Goal: Information Seeking & Learning: Learn about a topic

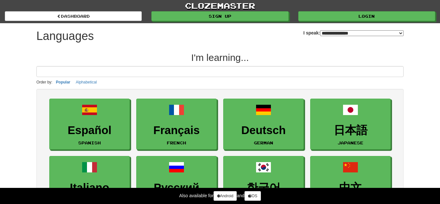
select select "*******"
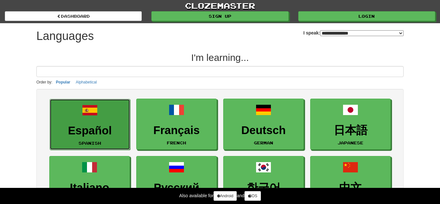
click at [72, 137] on link "Español Spanish" at bounding box center [90, 124] width 80 height 51
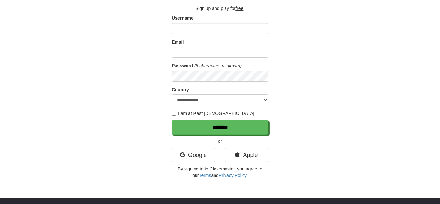
scroll to position [40, 0]
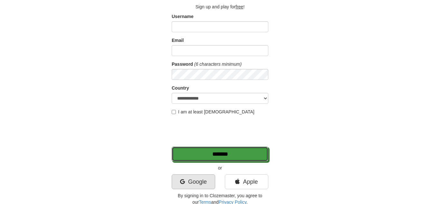
click at [179, 151] on input "*******" at bounding box center [220, 153] width 97 height 15
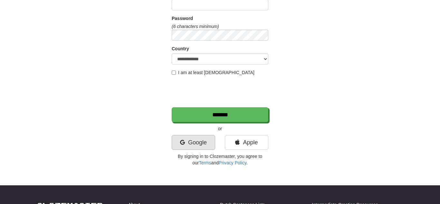
scroll to position [181, 0]
click at [191, 149] on link "Google" at bounding box center [193, 142] width 43 height 15
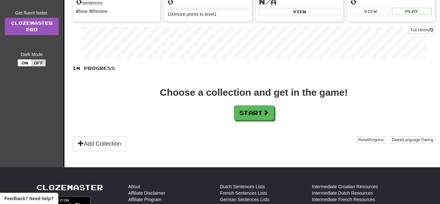
scroll to position [90, 0]
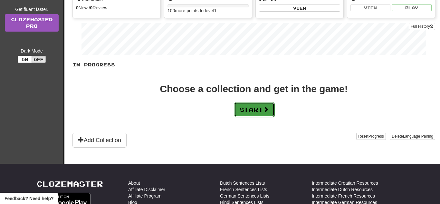
click at [256, 110] on button "Start" at bounding box center [254, 109] width 40 height 15
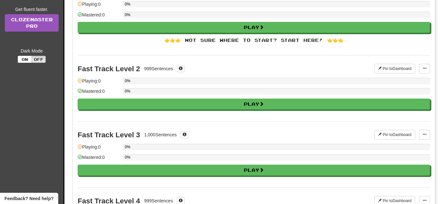
scroll to position [0, 0]
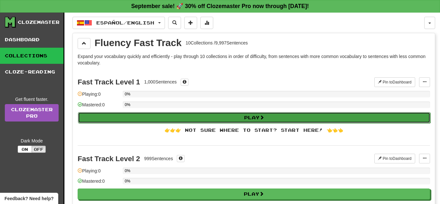
click at [269, 121] on button "Play" at bounding box center [254, 117] width 352 height 11
select select "**"
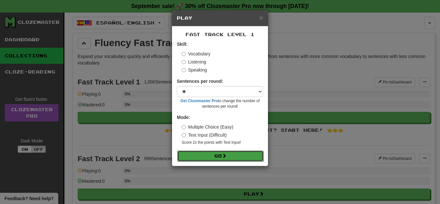
click at [236, 156] on button "Go" at bounding box center [220, 155] width 86 height 11
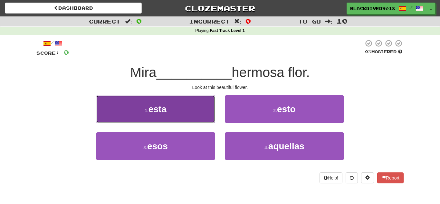
click at [192, 106] on button "1 . esta" at bounding box center [155, 109] width 119 height 28
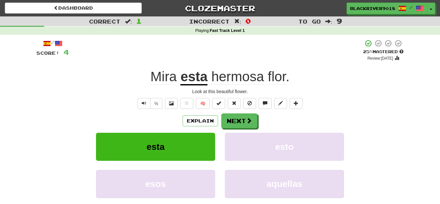
click at [249, 79] on span "hermosa" at bounding box center [237, 76] width 52 height 15
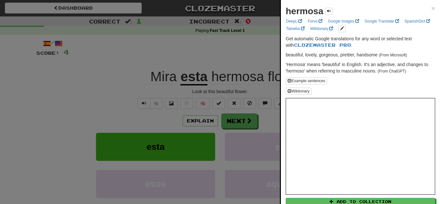
click at [239, 64] on div at bounding box center [220, 102] width 440 height 204
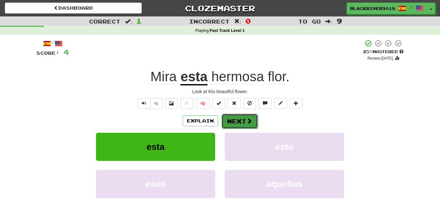
click at [238, 116] on button "Next" at bounding box center [239, 121] width 36 height 15
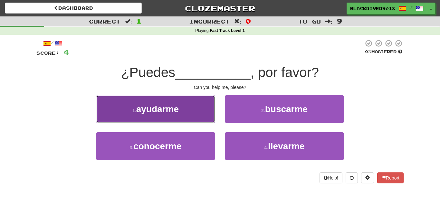
click at [208, 104] on button "1 . ayudarme" at bounding box center [155, 109] width 119 height 28
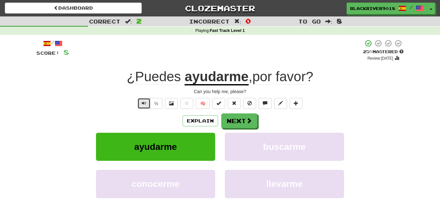
click at [139, 103] on button "Text-to-speech controls" at bounding box center [143, 103] width 13 height 11
click at [244, 125] on button "Next" at bounding box center [239, 121] width 36 height 15
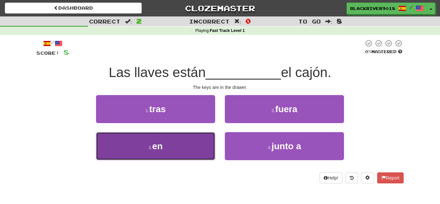
click at [194, 146] on button "3 . en" at bounding box center [155, 146] width 119 height 28
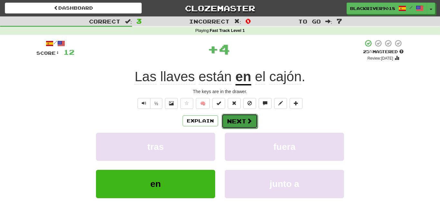
click at [246, 124] on span at bounding box center [249, 121] width 6 height 6
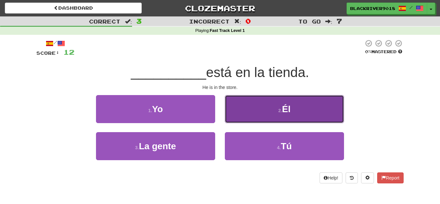
click at [248, 105] on button "2 . Él" at bounding box center [284, 109] width 119 height 28
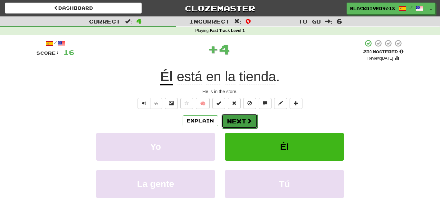
click at [245, 123] on button "Next" at bounding box center [239, 121] width 36 height 15
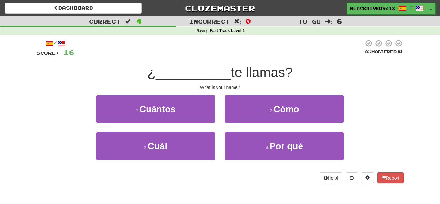
click at [195, 95] on div "1 . Cuántos" at bounding box center [155, 113] width 129 height 37
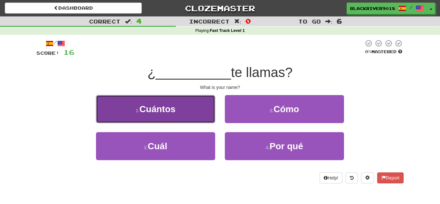
click at [193, 107] on button "1 . Cuántos" at bounding box center [155, 109] width 119 height 28
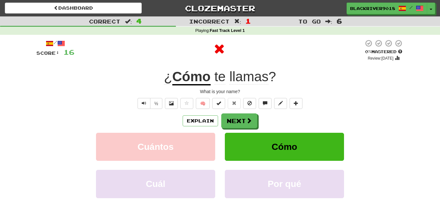
click at [202, 74] on u "Cómo" at bounding box center [191, 77] width 38 height 16
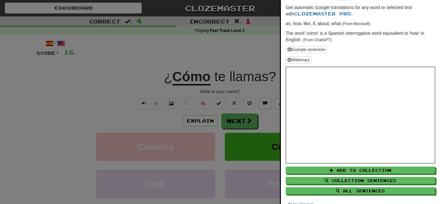
scroll to position [40, 0]
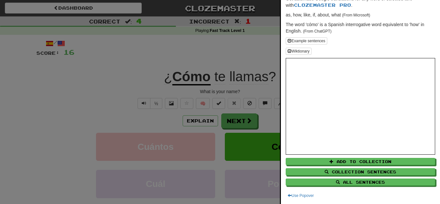
click at [263, 84] on div at bounding box center [220, 102] width 440 height 204
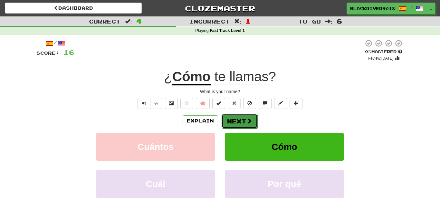
click at [245, 120] on button "Next" at bounding box center [239, 121] width 36 height 15
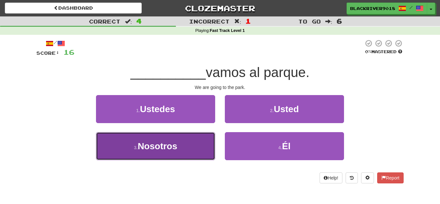
click at [210, 148] on button "3 . Nosotros" at bounding box center [155, 146] width 119 height 28
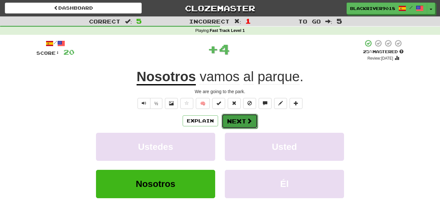
click at [240, 119] on button "Next" at bounding box center [239, 121] width 36 height 15
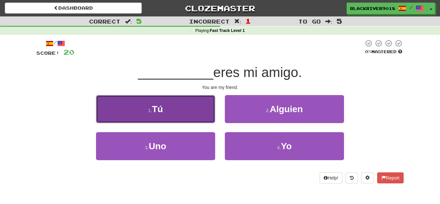
click at [206, 117] on button "1 . Tú" at bounding box center [155, 109] width 119 height 28
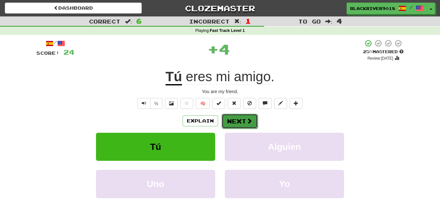
click at [241, 122] on button "Next" at bounding box center [239, 121] width 36 height 15
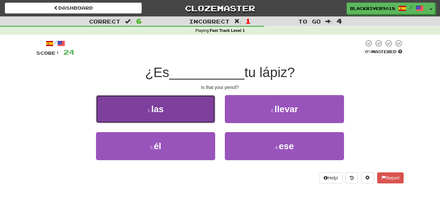
click at [213, 115] on button "1 . las" at bounding box center [155, 109] width 119 height 28
